Goal: Browse casually

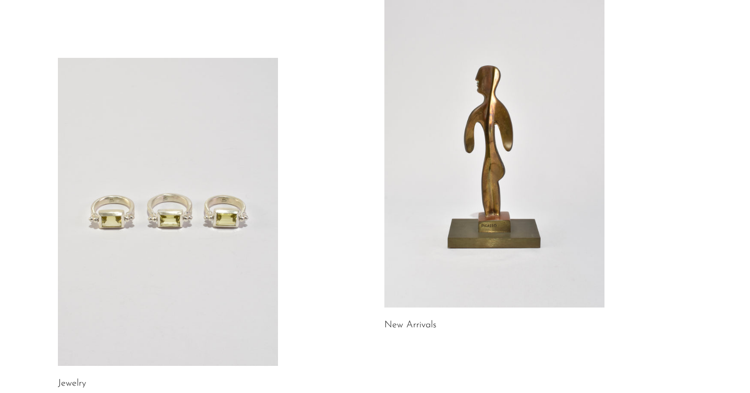
scroll to position [158, 0]
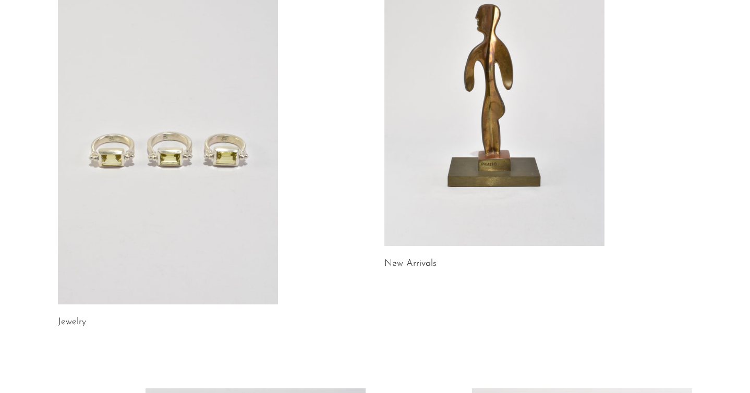
click at [517, 132] on link at bounding box center [494, 92] width 220 height 308
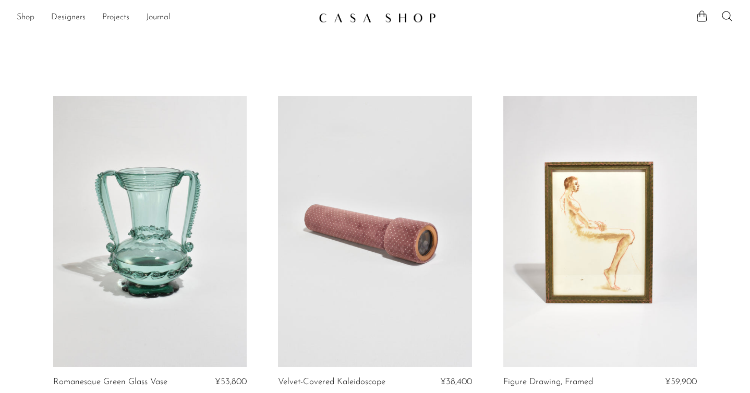
scroll to position [7, 0]
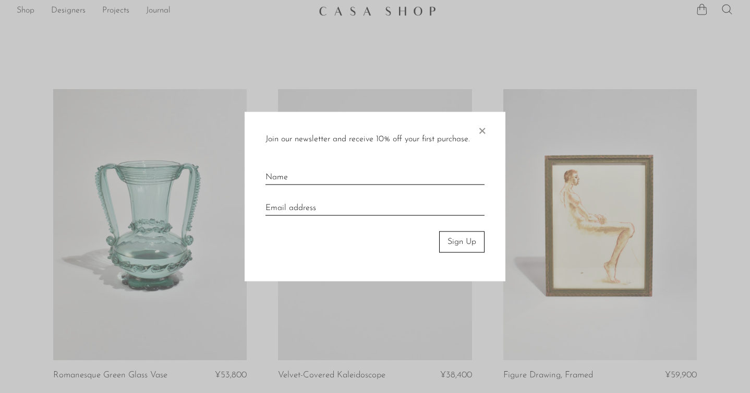
click at [485, 130] on span "×" at bounding box center [481, 128] width 10 height 33
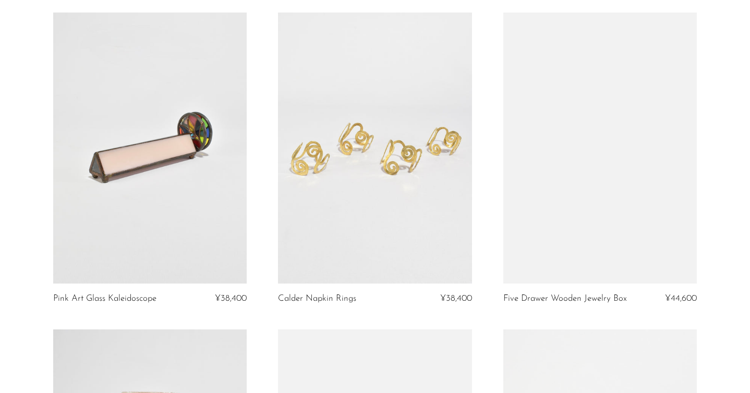
scroll to position [1351, 0]
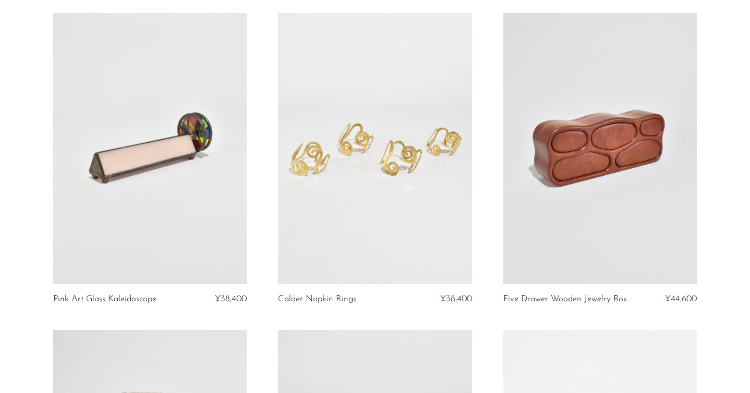
click at [351, 203] on link at bounding box center [374, 148] width 193 height 271
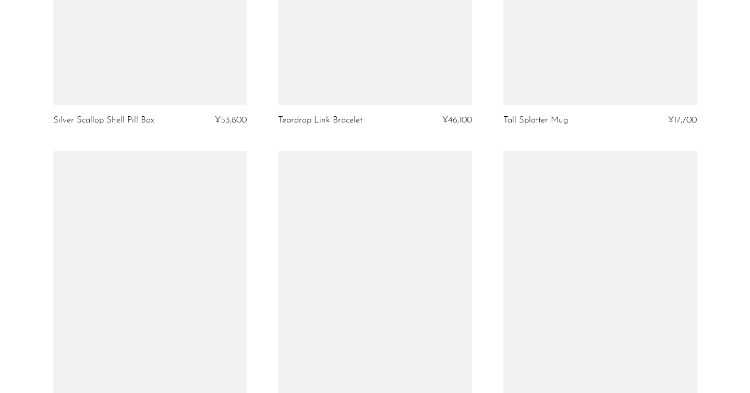
scroll to position [3594, 0]
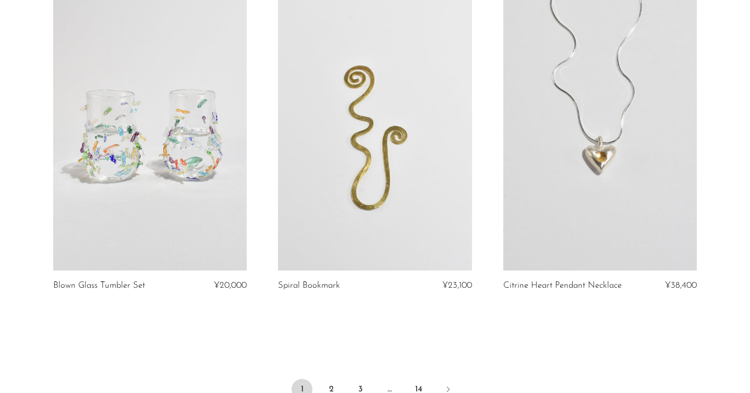
click at [402, 150] on link at bounding box center [374, 134] width 193 height 271
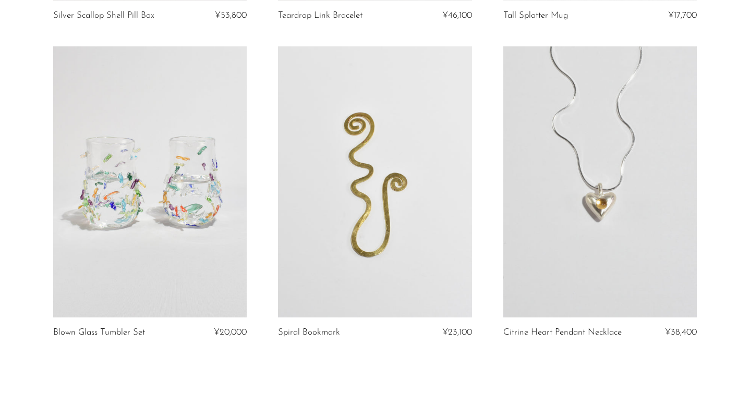
scroll to position [3534, 0]
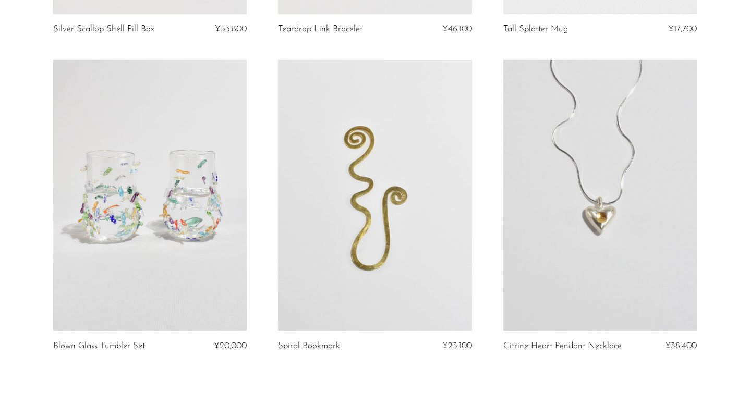
click at [603, 210] on link at bounding box center [599, 195] width 193 height 271
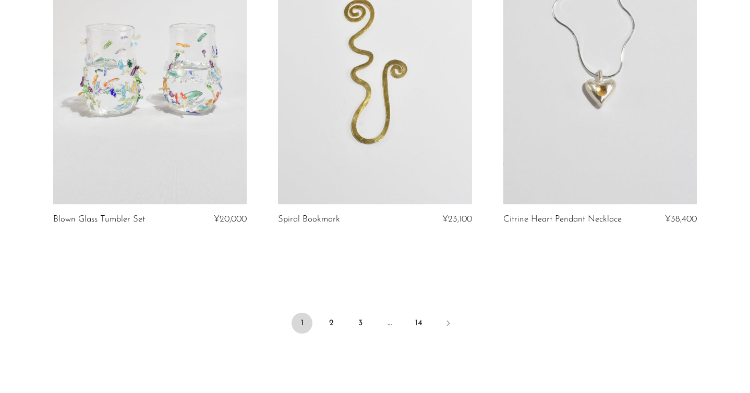
scroll to position [3696, 0]
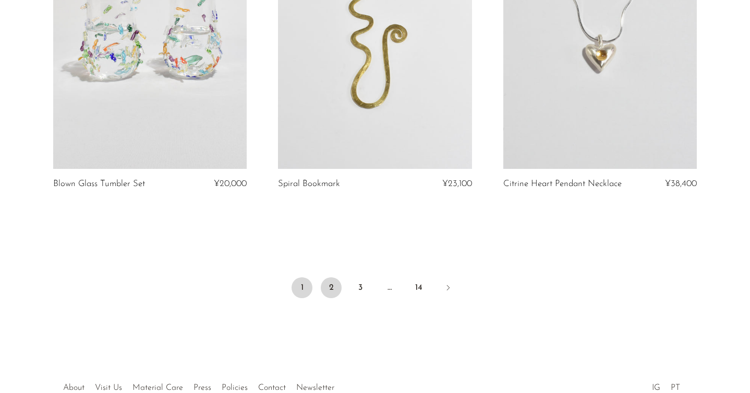
click at [326, 287] on link "2" at bounding box center [331, 287] width 21 height 21
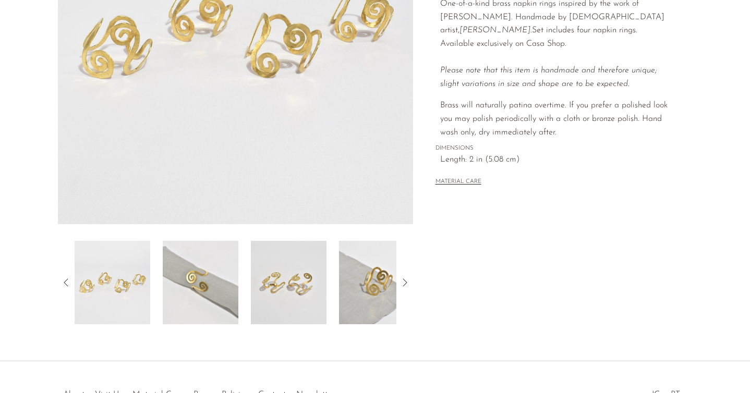
scroll to position [216, 0]
click at [213, 286] on img at bounding box center [201, 281] width 76 height 83
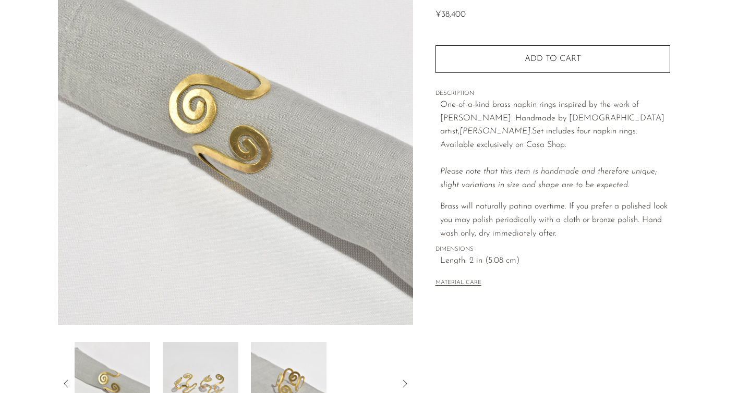
scroll to position [114, 0]
click at [212, 383] on img at bounding box center [201, 382] width 76 height 83
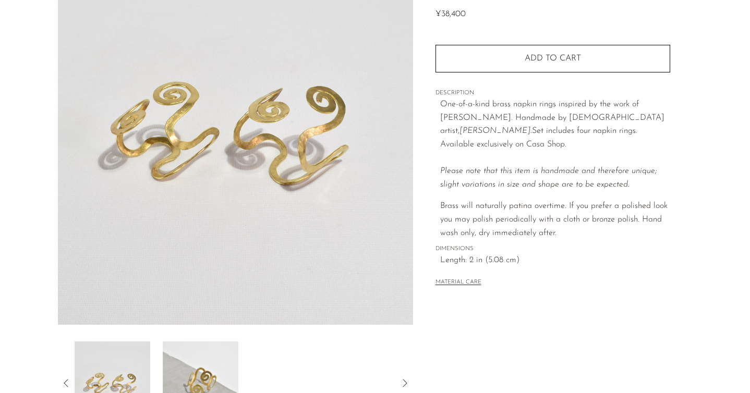
click at [228, 363] on img at bounding box center [201, 382] width 76 height 83
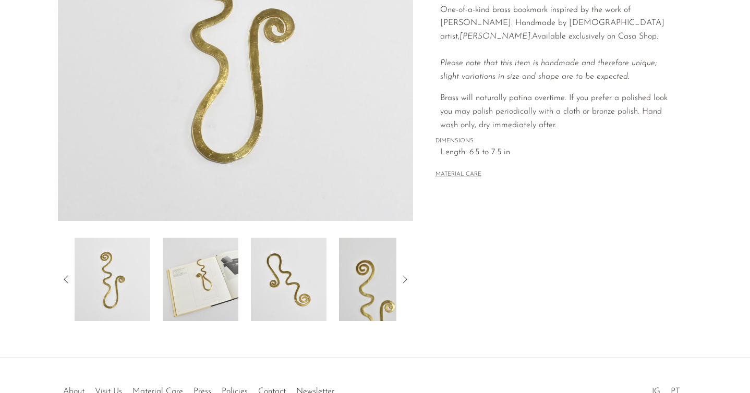
scroll to position [286, 0]
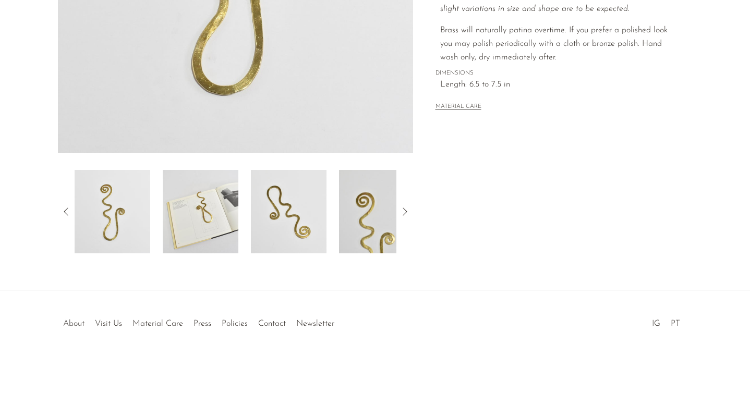
click at [217, 205] on img at bounding box center [201, 211] width 76 height 83
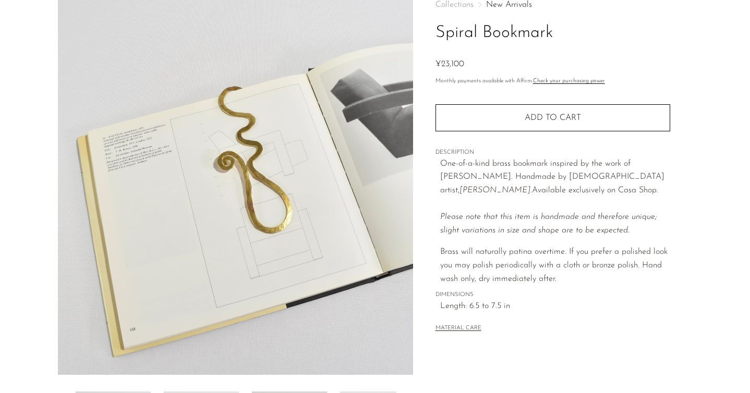
scroll to position [64, 0]
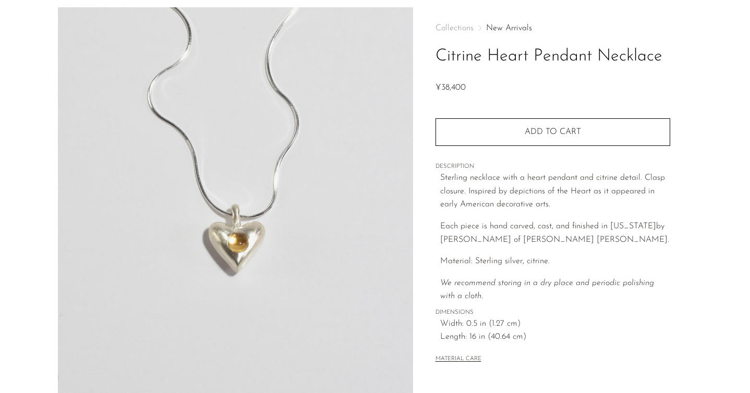
scroll to position [286, 0]
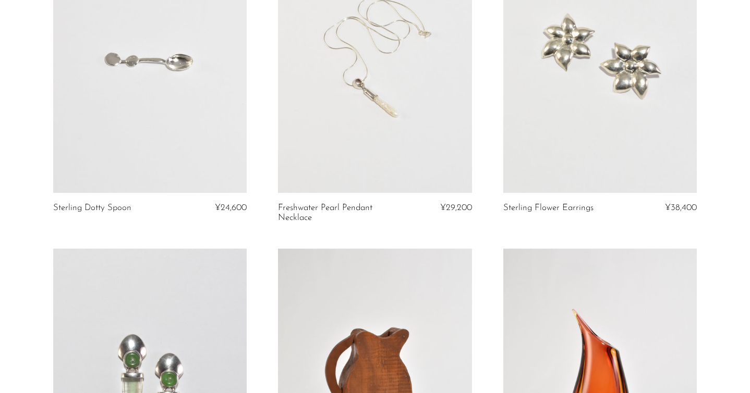
scroll to position [408, 0]
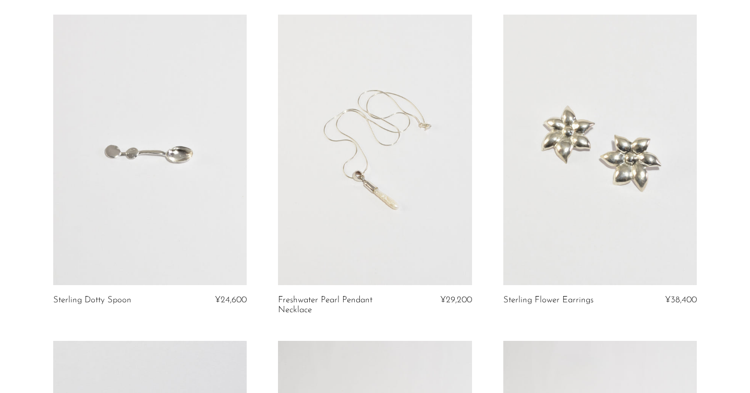
click at [412, 188] on link at bounding box center [374, 150] width 193 height 271
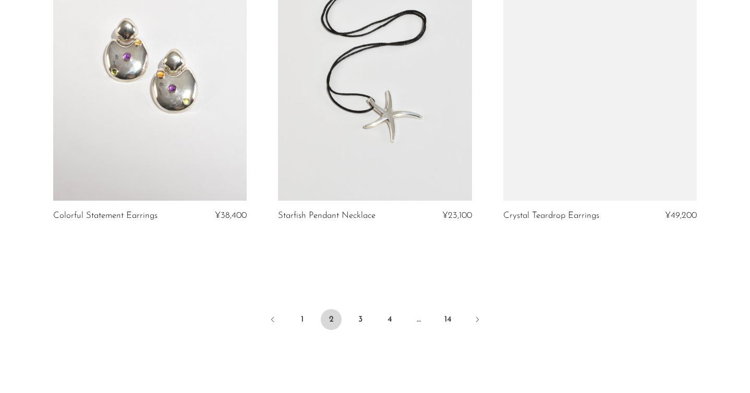
scroll to position [3717, 0]
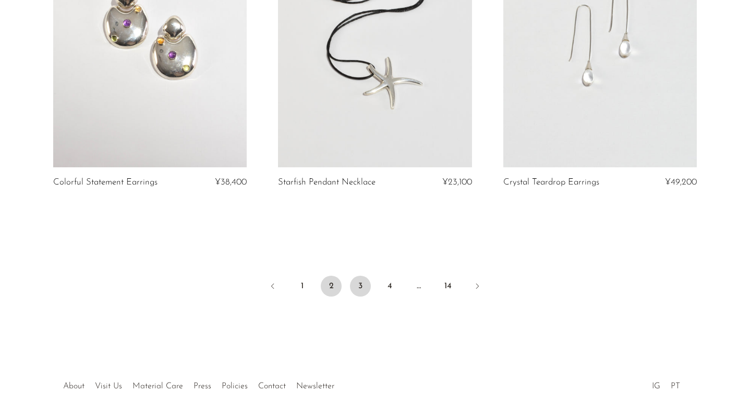
click at [360, 296] on link "3" at bounding box center [360, 286] width 21 height 21
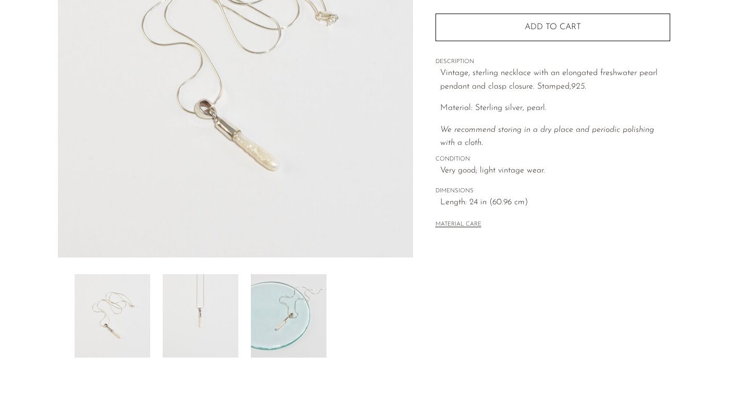
scroll to position [182, 0]
click at [210, 326] on img at bounding box center [201, 315] width 76 height 83
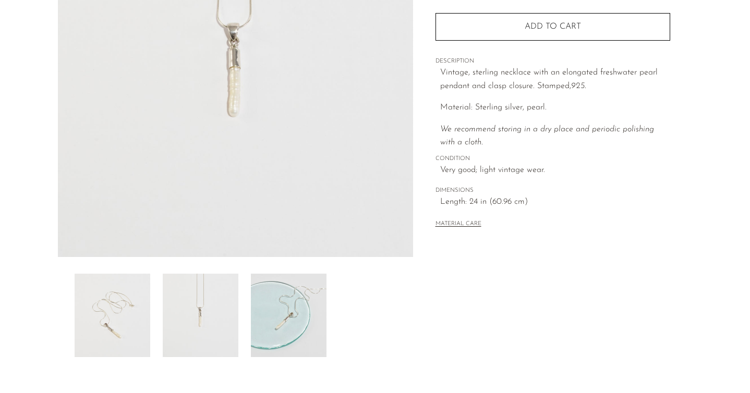
click at [295, 325] on img at bounding box center [289, 315] width 76 height 83
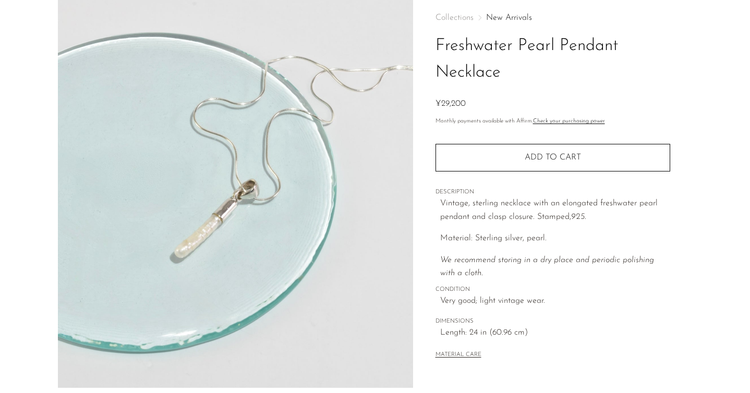
scroll to position [51, 0]
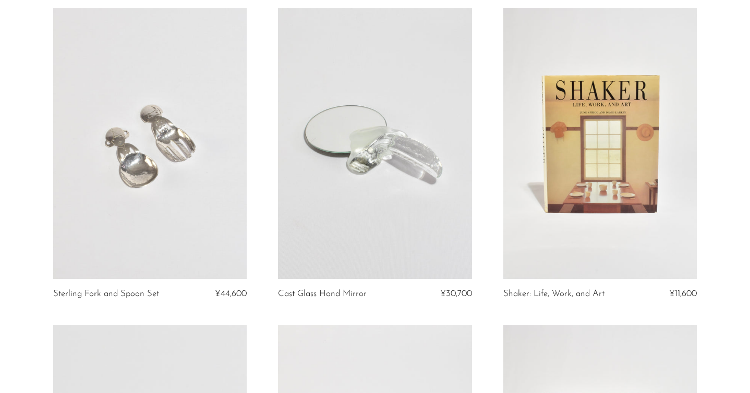
scroll to position [723, 0]
click at [591, 155] on link at bounding box center [599, 142] width 193 height 271
click at [355, 153] on link at bounding box center [374, 142] width 193 height 271
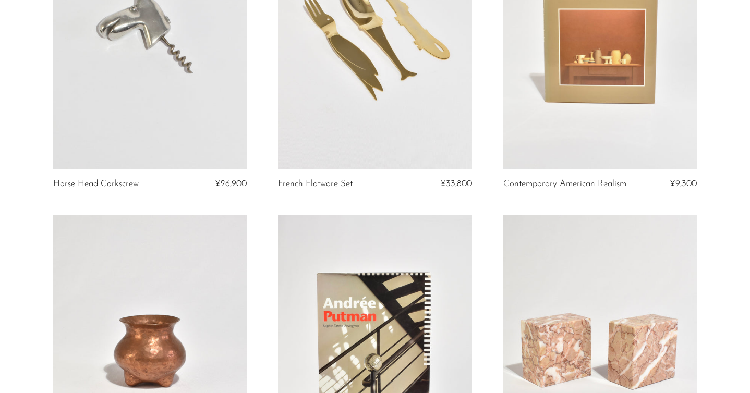
scroll to position [1115, 0]
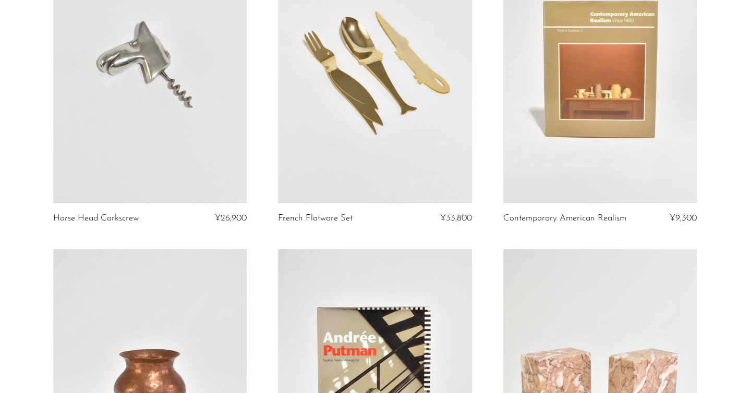
click at [577, 119] on link at bounding box center [599, 67] width 193 height 271
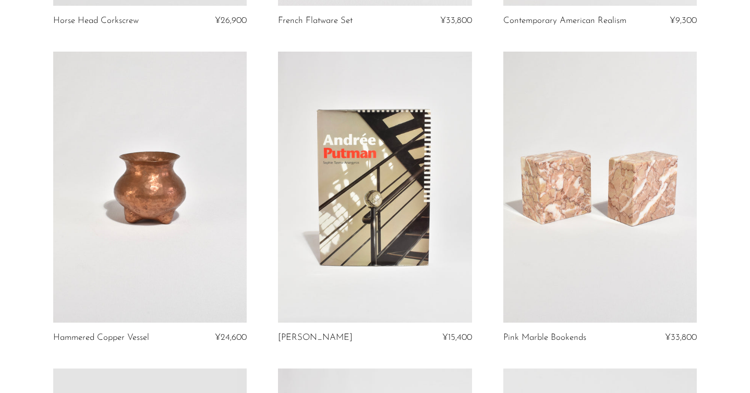
scroll to position [1312, 0]
click at [200, 125] on link at bounding box center [149, 187] width 193 height 271
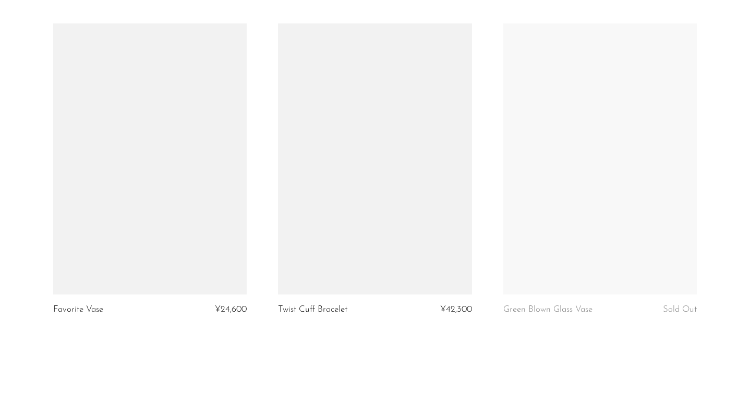
scroll to position [3586, 0]
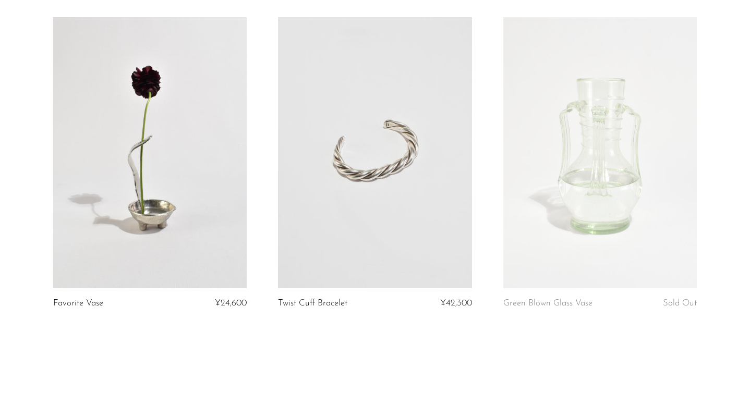
click at [219, 178] on link at bounding box center [149, 152] width 193 height 271
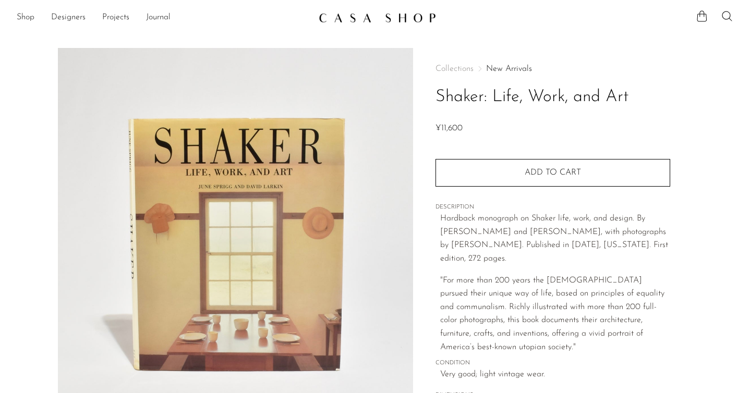
scroll to position [286, 0]
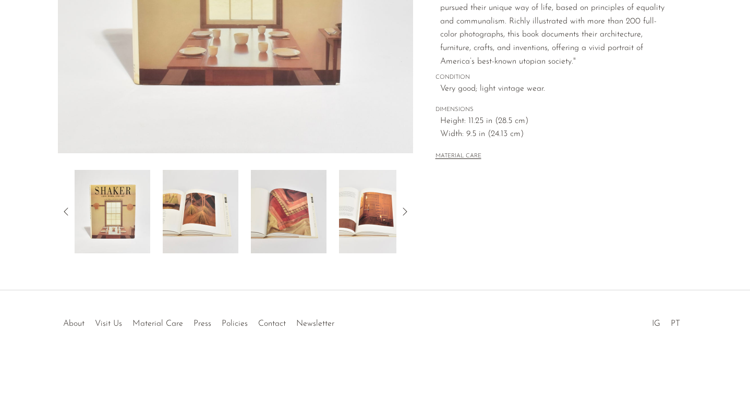
click at [223, 192] on img at bounding box center [201, 211] width 76 height 83
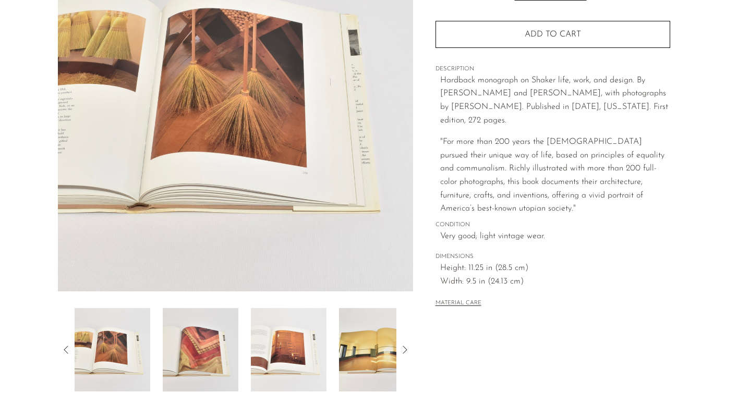
scroll to position [151, 0]
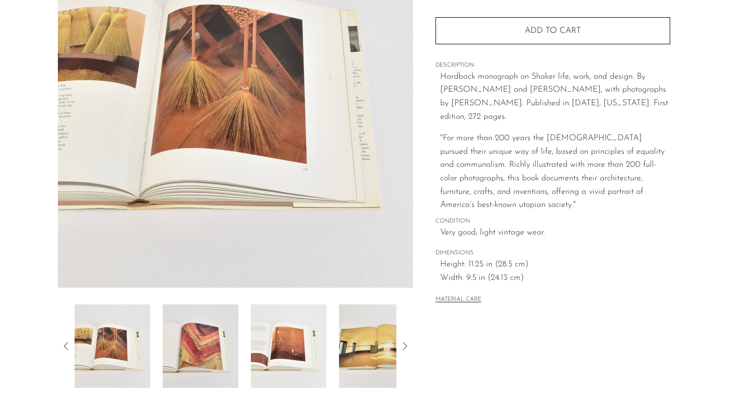
click at [204, 322] on img at bounding box center [201, 345] width 76 height 83
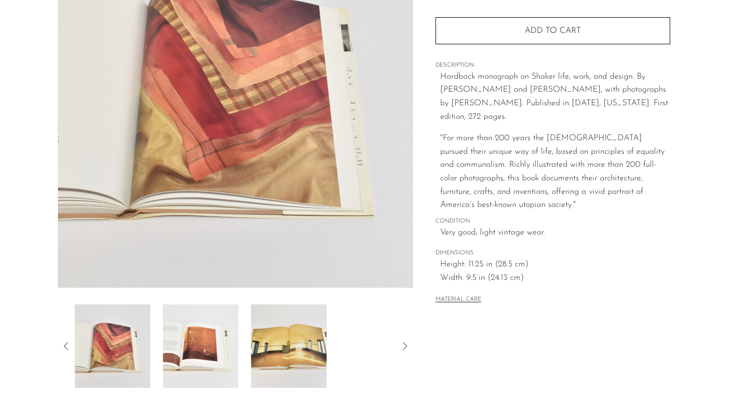
click at [204, 322] on img at bounding box center [201, 345] width 76 height 83
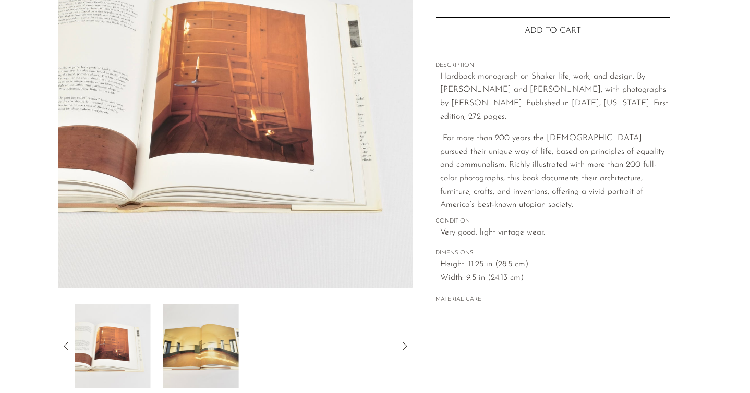
click at [204, 322] on img at bounding box center [201, 345] width 76 height 83
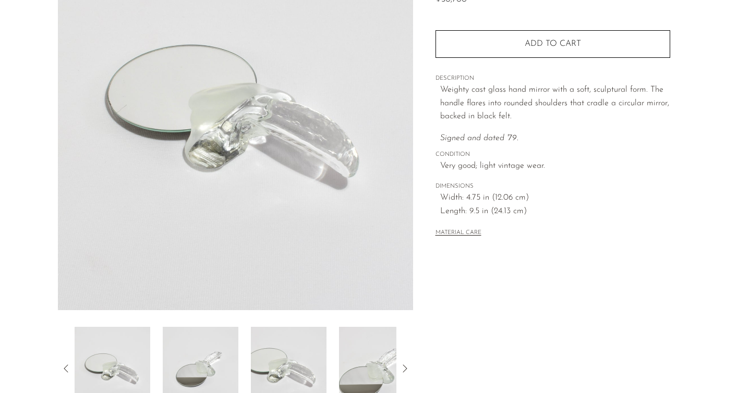
scroll to position [137, 0]
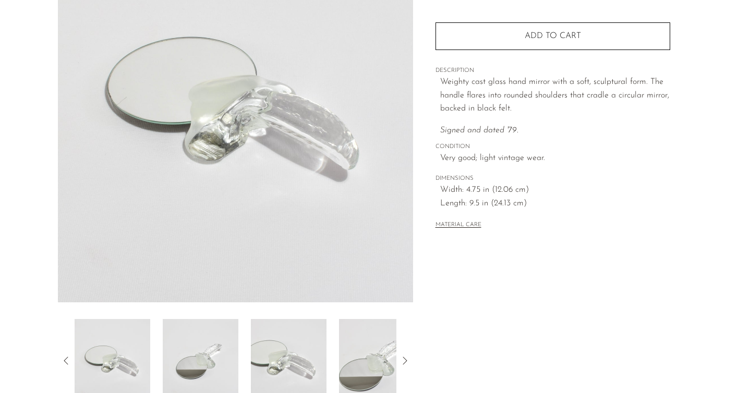
click at [189, 358] on img at bounding box center [201, 360] width 76 height 83
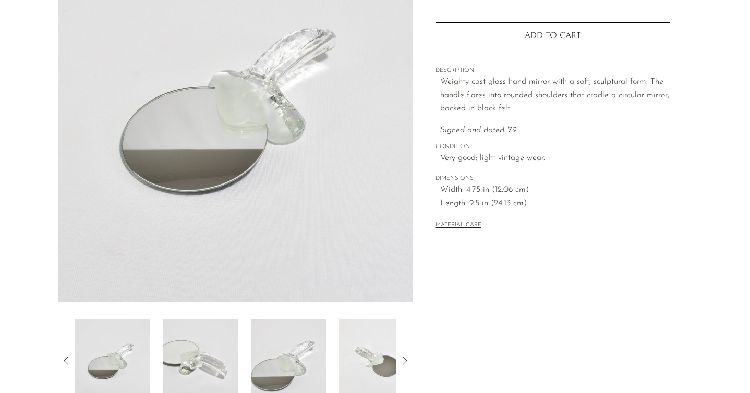
click at [228, 356] on img at bounding box center [201, 360] width 76 height 83
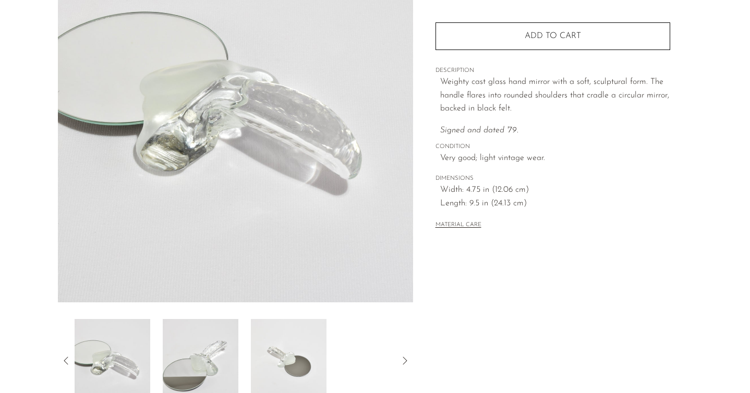
click at [228, 356] on img at bounding box center [201, 360] width 76 height 83
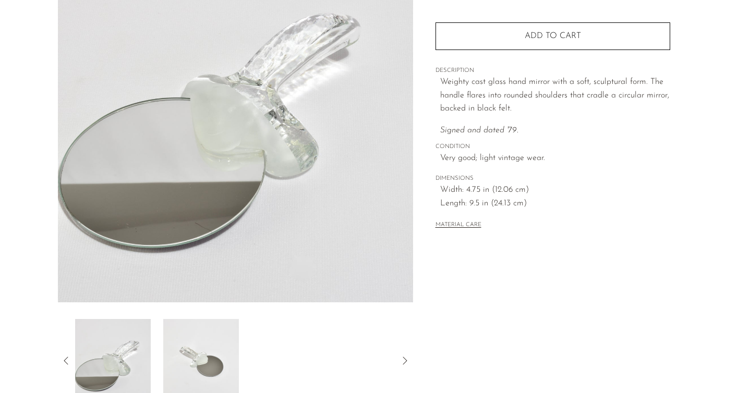
click at [228, 356] on img at bounding box center [201, 360] width 76 height 83
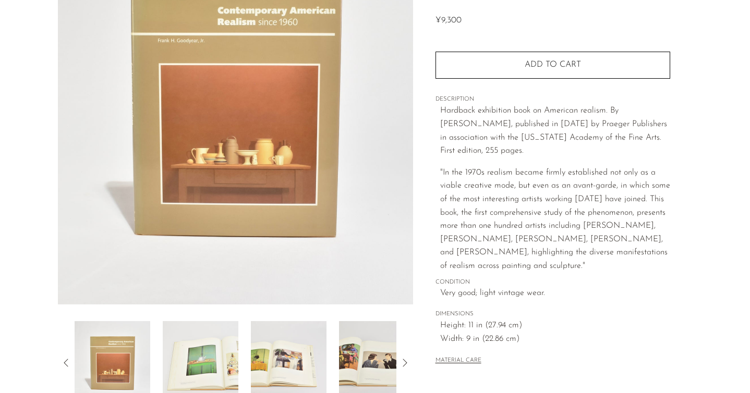
scroll to position [135, 0]
click at [202, 346] on img at bounding box center [201, 362] width 76 height 83
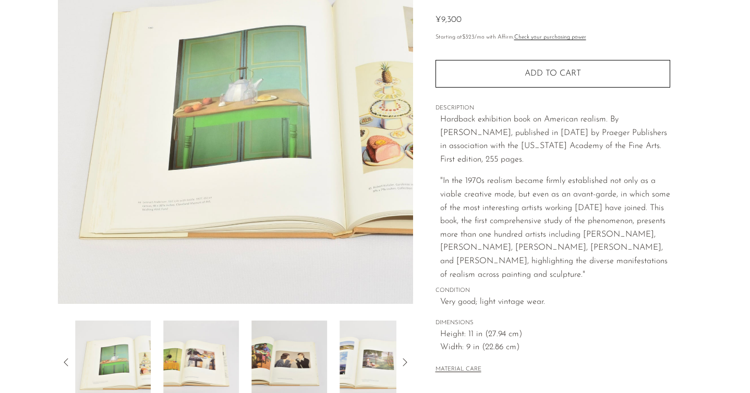
click at [202, 346] on img at bounding box center [201, 362] width 76 height 83
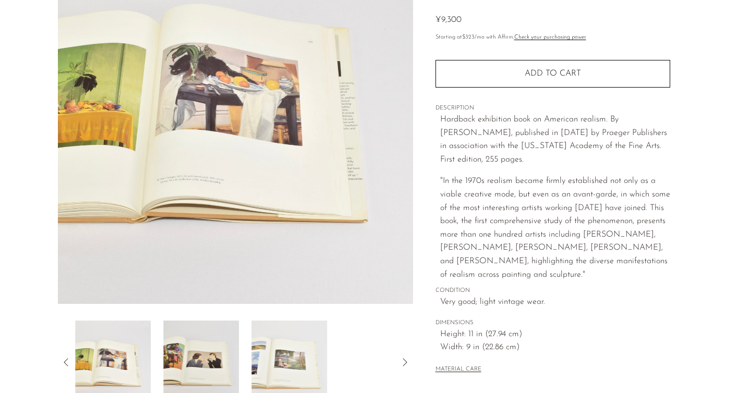
click at [202, 346] on img at bounding box center [201, 362] width 76 height 83
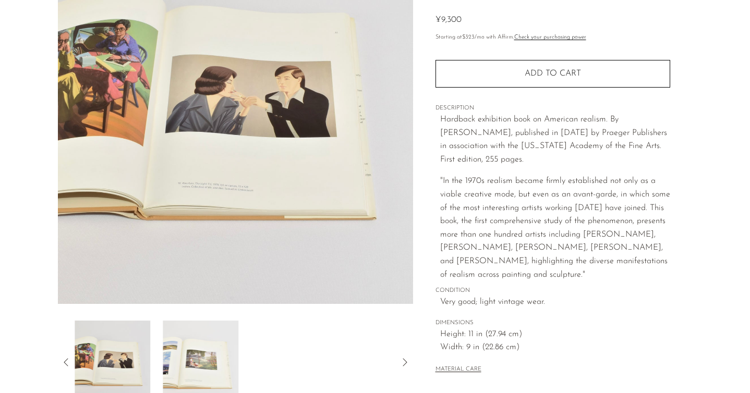
click at [202, 346] on img at bounding box center [201, 362] width 76 height 83
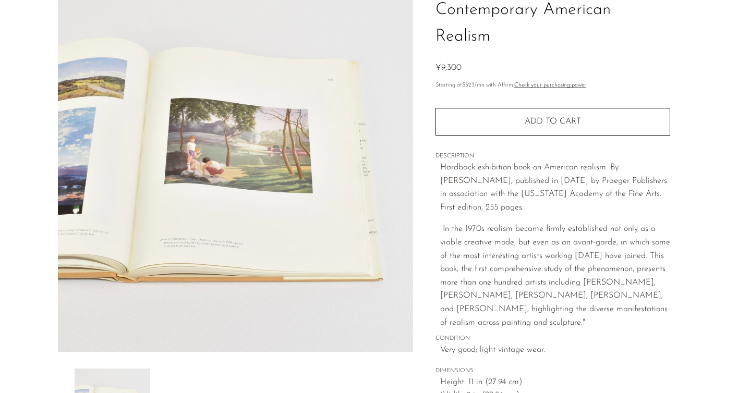
scroll to position [0, 0]
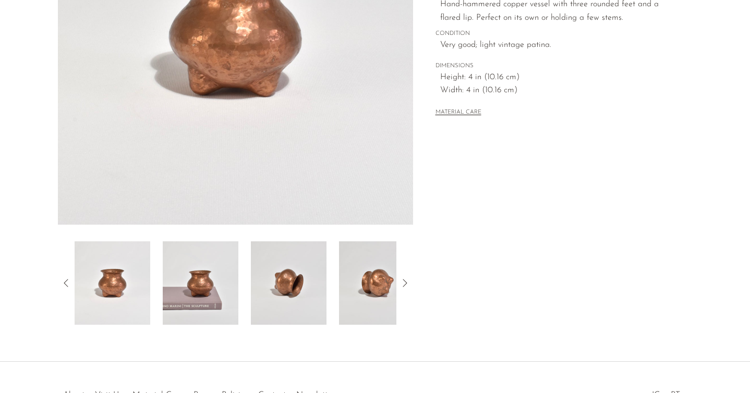
scroll to position [218, 0]
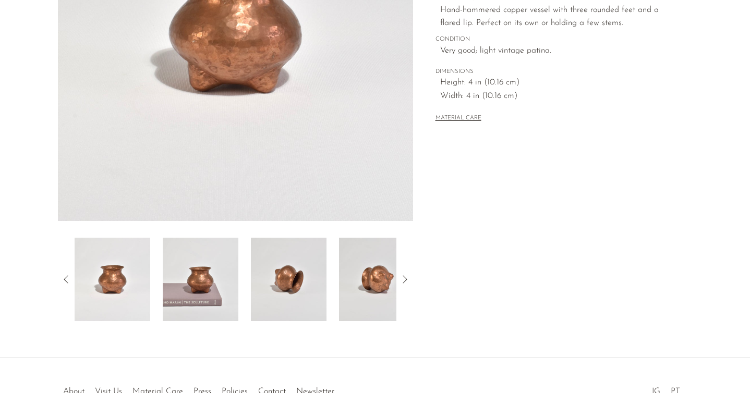
click at [216, 268] on img at bounding box center [201, 279] width 76 height 83
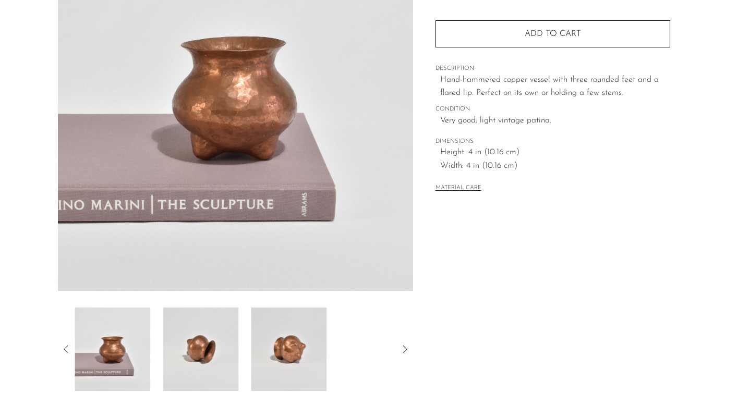
scroll to position [142, 0]
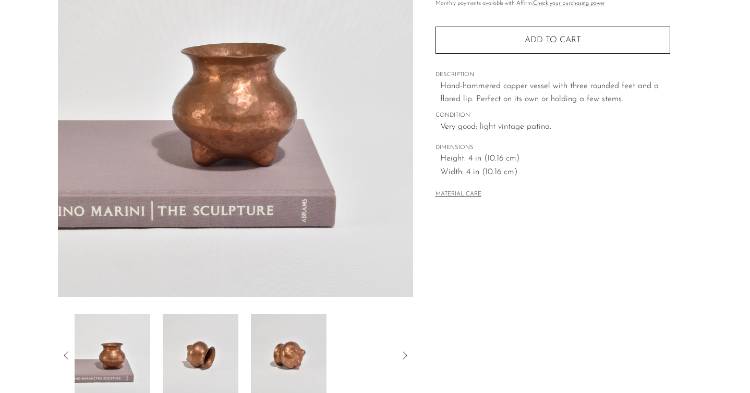
click at [201, 351] on img at bounding box center [201, 355] width 76 height 83
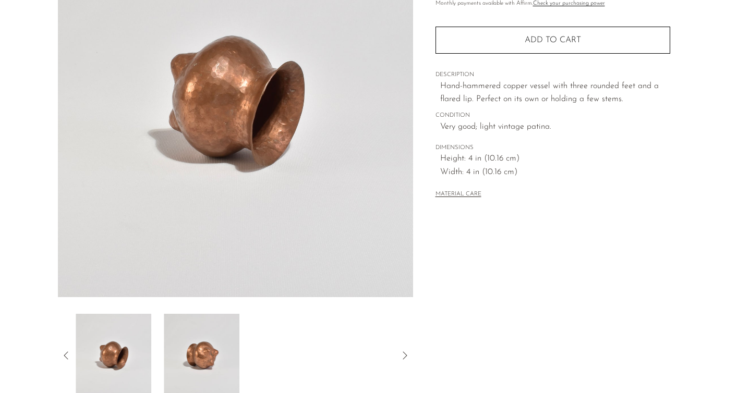
click at [201, 351] on img at bounding box center [202, 355] width 76 height 83
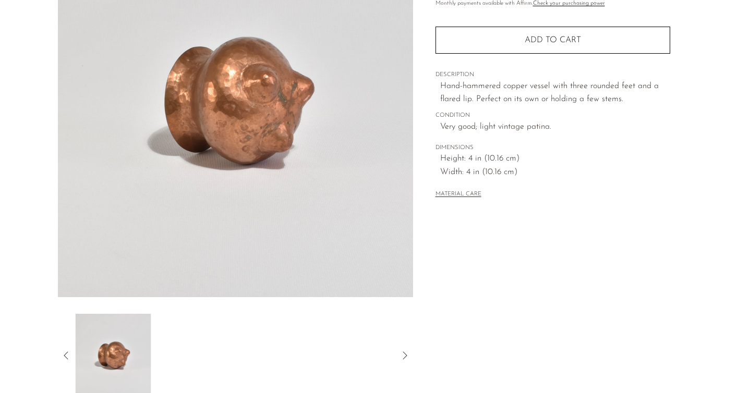
scroll to position [0, 0]
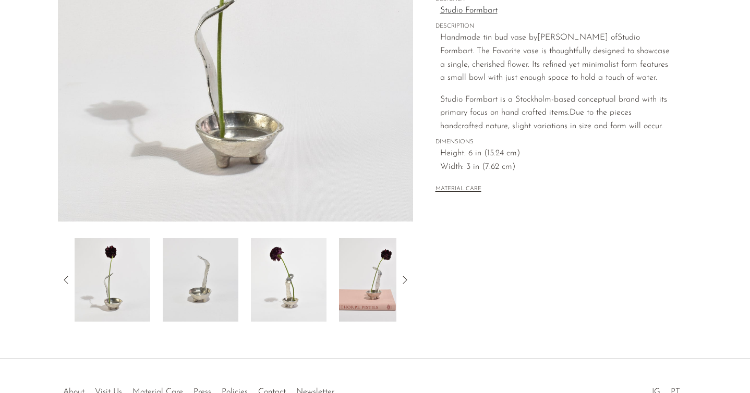
scroll to position [223, 0]
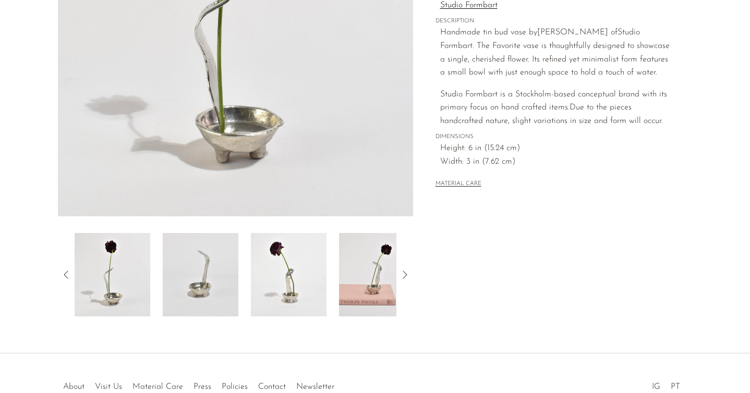
click at [200, 326] on div "Favorite Vase ¥24,600" at bounding box center [375, 89] width 750 height 528
click at [200, 290] on img at bounding box center [201, 274] width 76 height 83
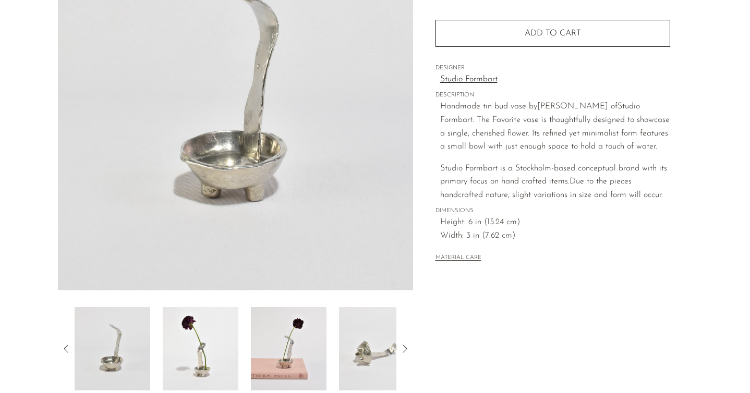
scroll to position [157, 0]
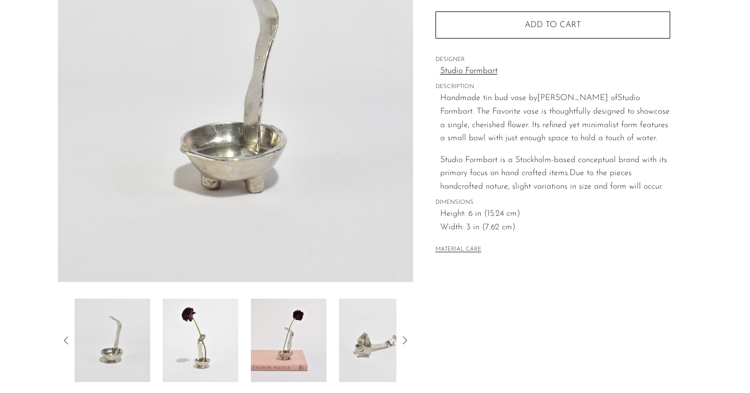
click at [205, 362] on img at bounding box center [201, 340] width 76 height 83
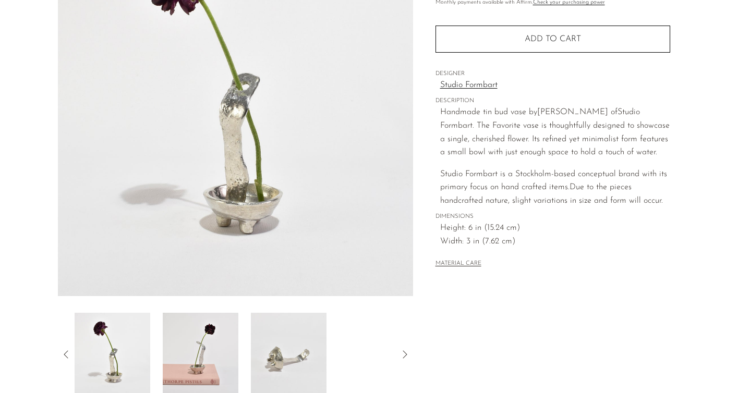
scroll to position [142, 0]
click at [205, 362] on img at bounding box center [201, 354] width 76 height 83
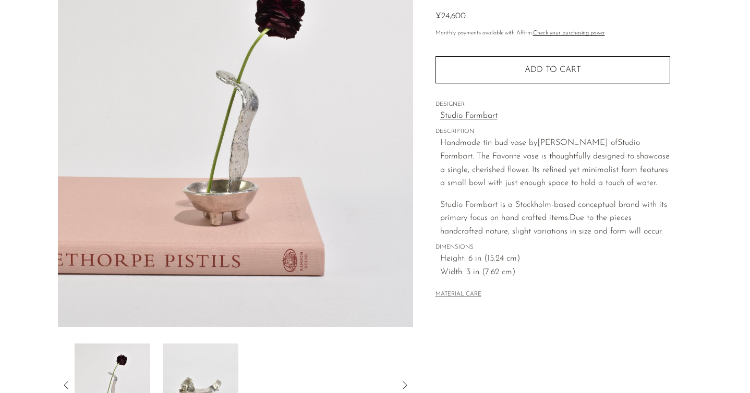
scroll to position [118, 0]
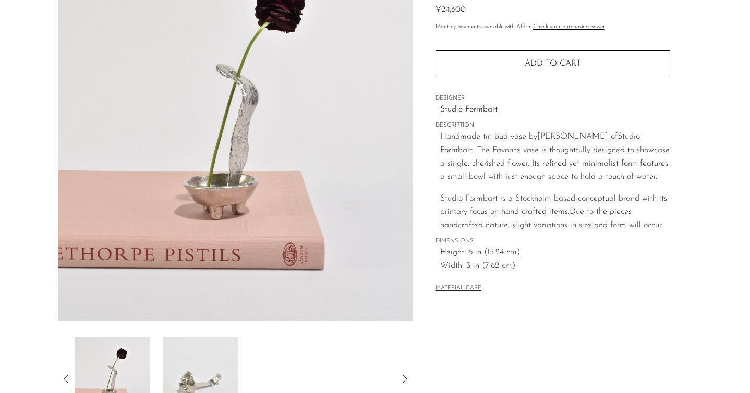
click at [205, 362] on img at bounding box center [201, 378] width 76 height 83
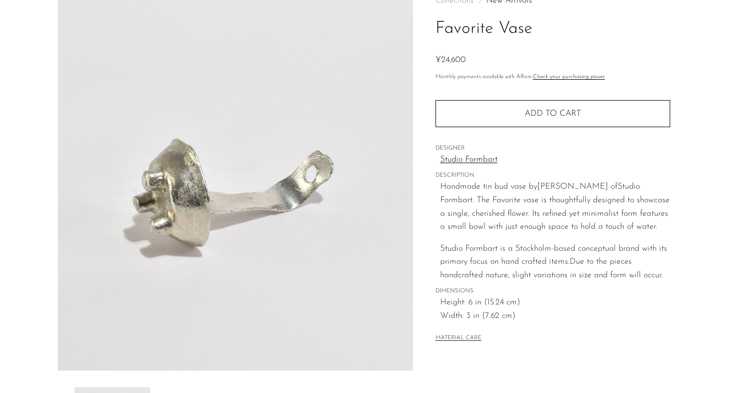
scroll to position [38, 0]
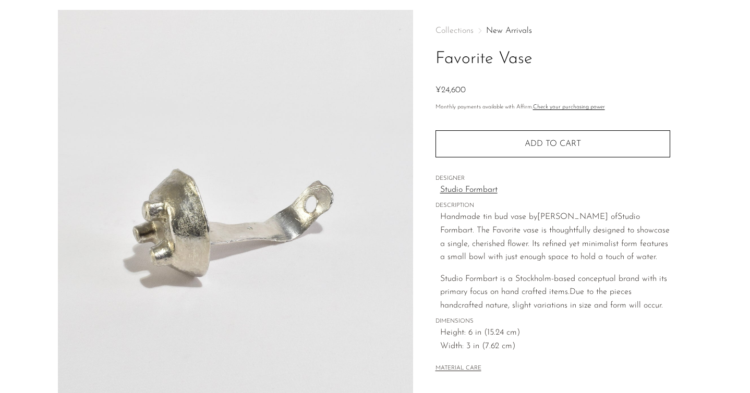
click at [474, 189] on link "Studio Formbart" at bounding box center [555, 190] width 230 height 14
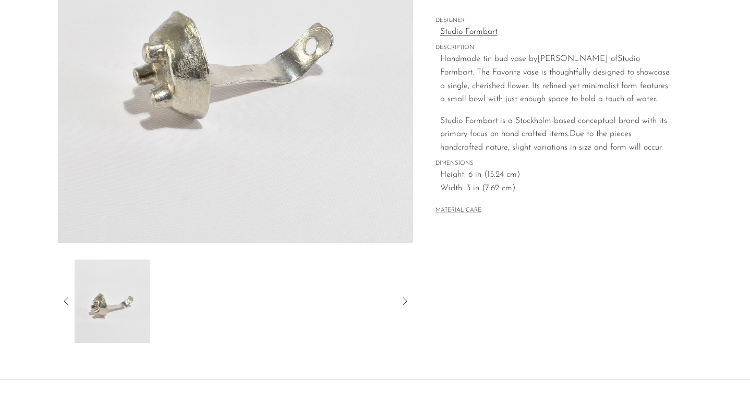
scroll to position [186, 0]
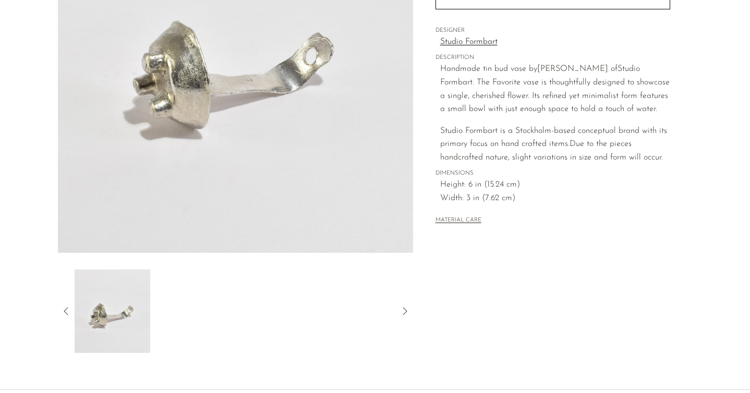
click at [69, 307] on icon at bounding box center [66, 311] width 13 height 13
